Goal: Transaction & Acquisition: Obtain resource

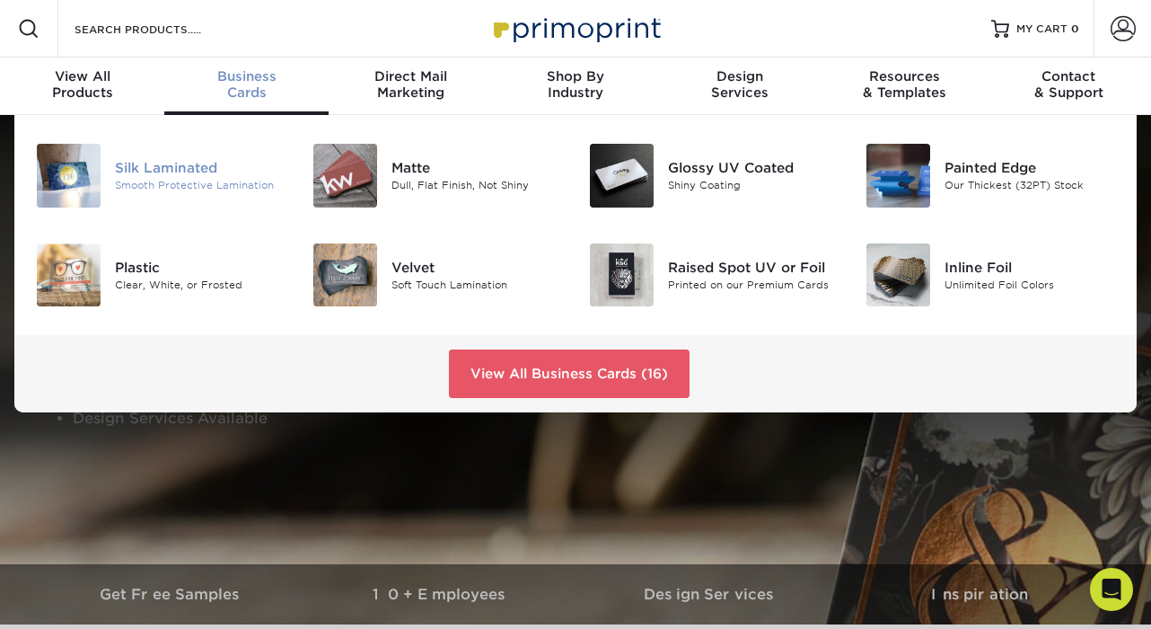
click at [216, 174] on div "Silk Laminated" at bounding box center [200, 168] width 171 height 20
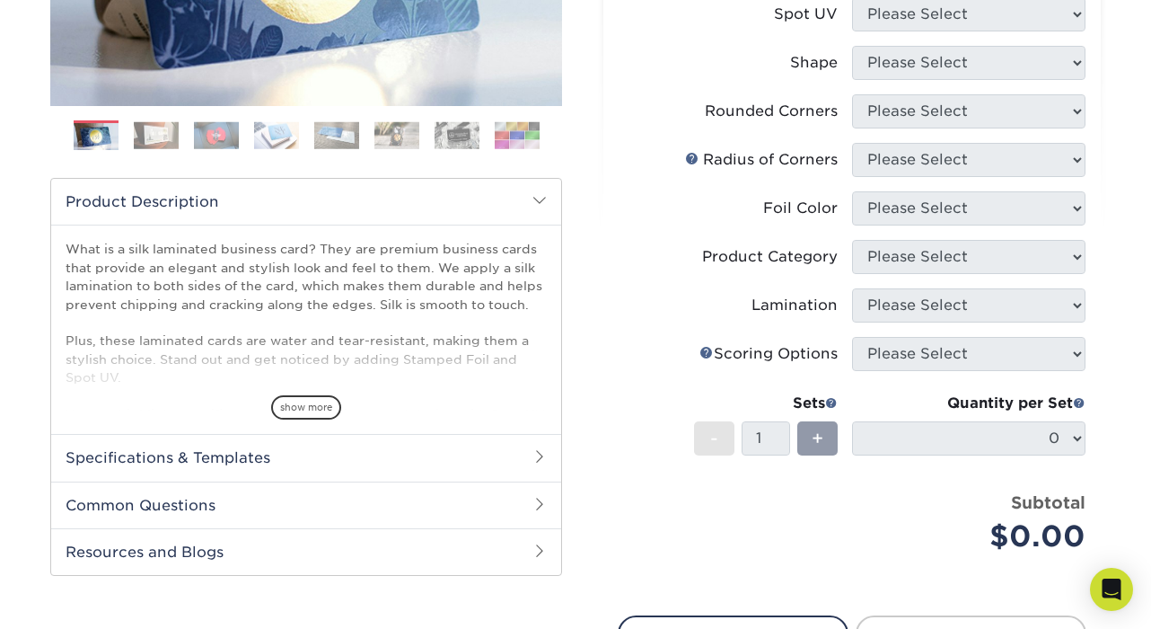
scroll to position [487, 0]
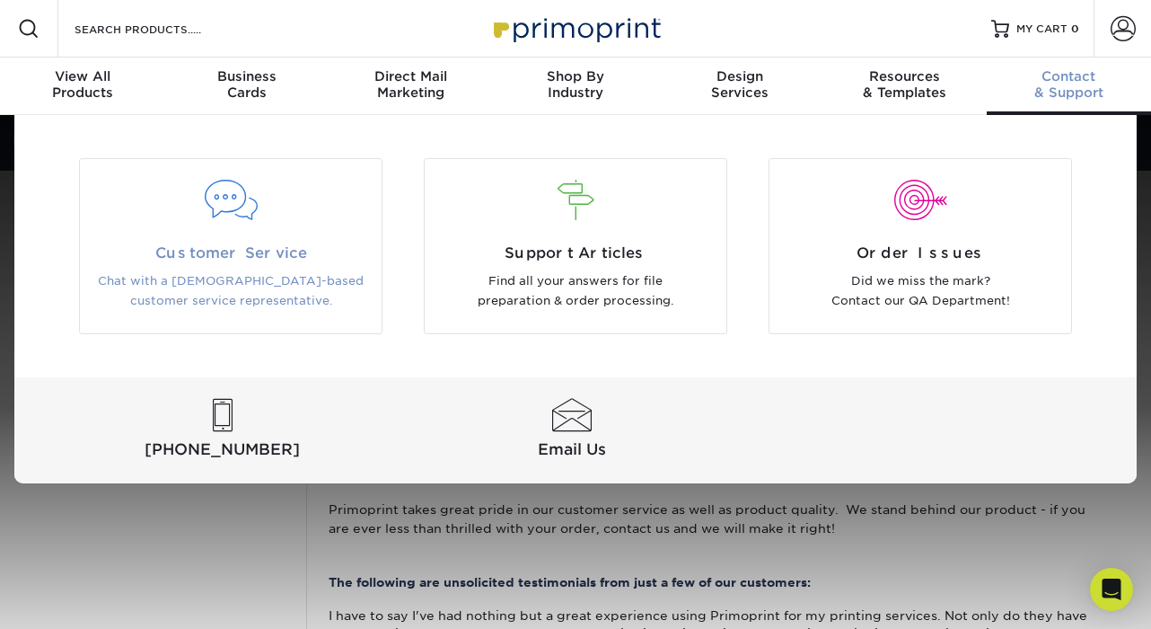
click at [225, 268] on div "Customer Service Chat with a US-based customer service representative." at bounding box center [231, 276] width 302 height 69
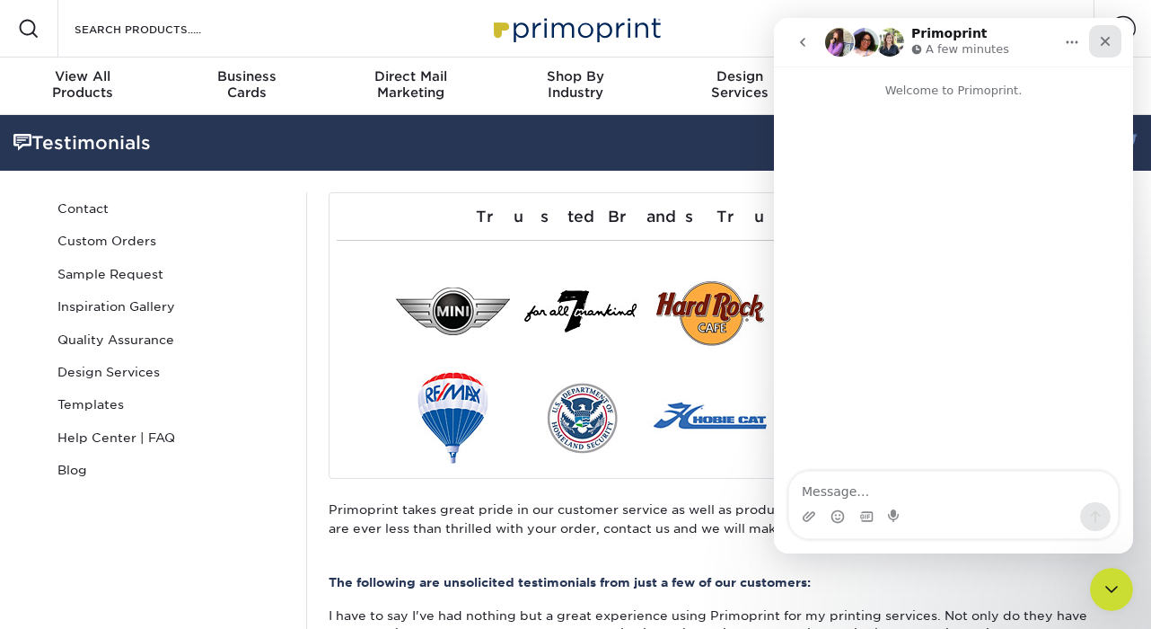
click at [1103, 43] on icon "Close" at bounding box center [1106, 42] width 10 height 10
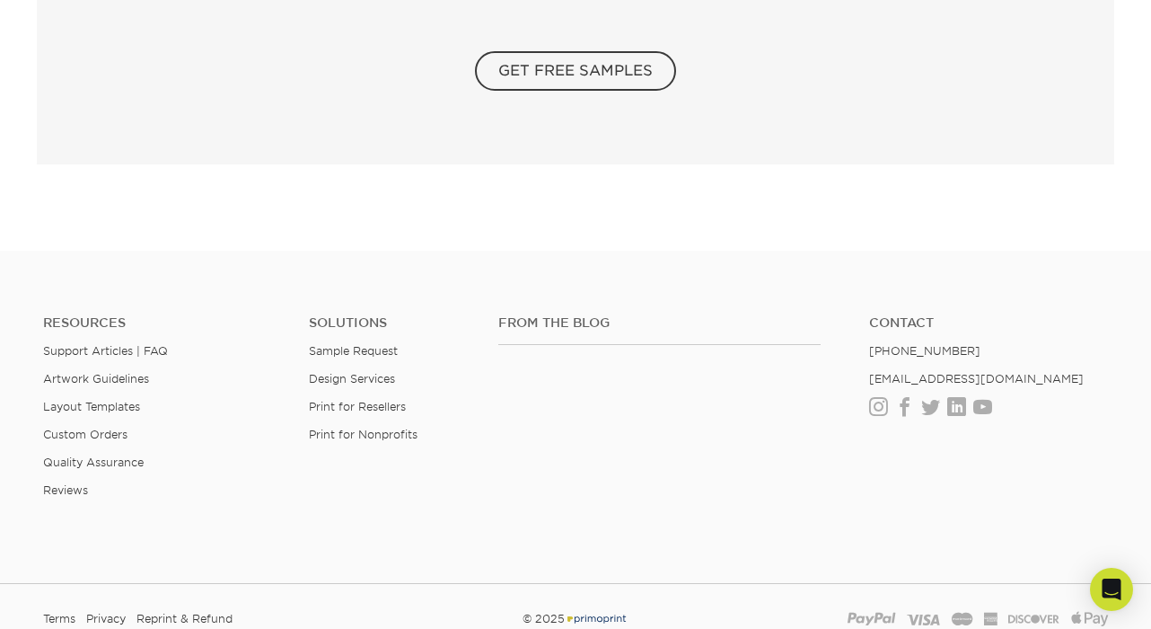
scroll to position [3230, 0]
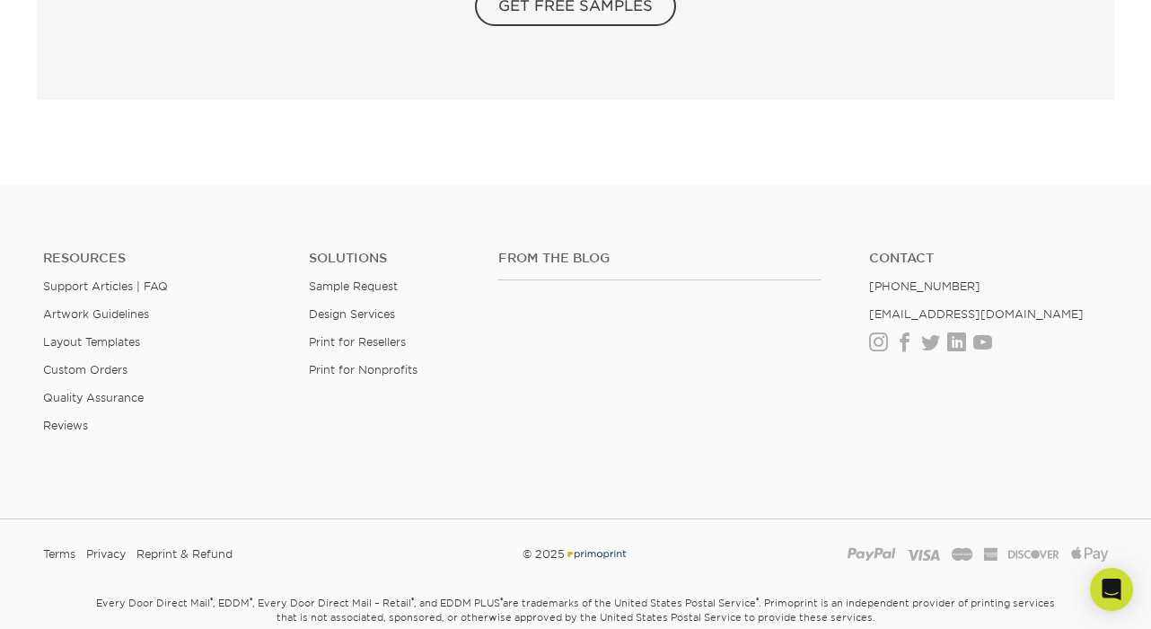
click at [336, 342] on img at bounding box center [576, 6] width 1078 height 1063
